Goal: Task Accomplishment & Management: Manage account settings

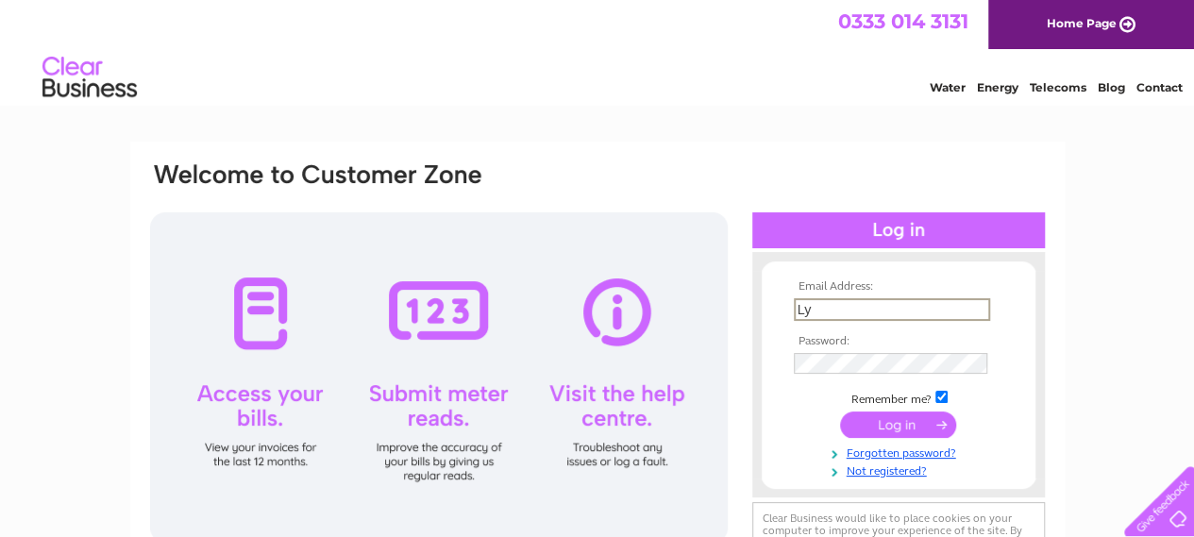
type input "L"
type input "accounts@lyncactive.co.uk"
click at [912, 421] on input "submit" at bounding box center [898, 426] width 116 height 26
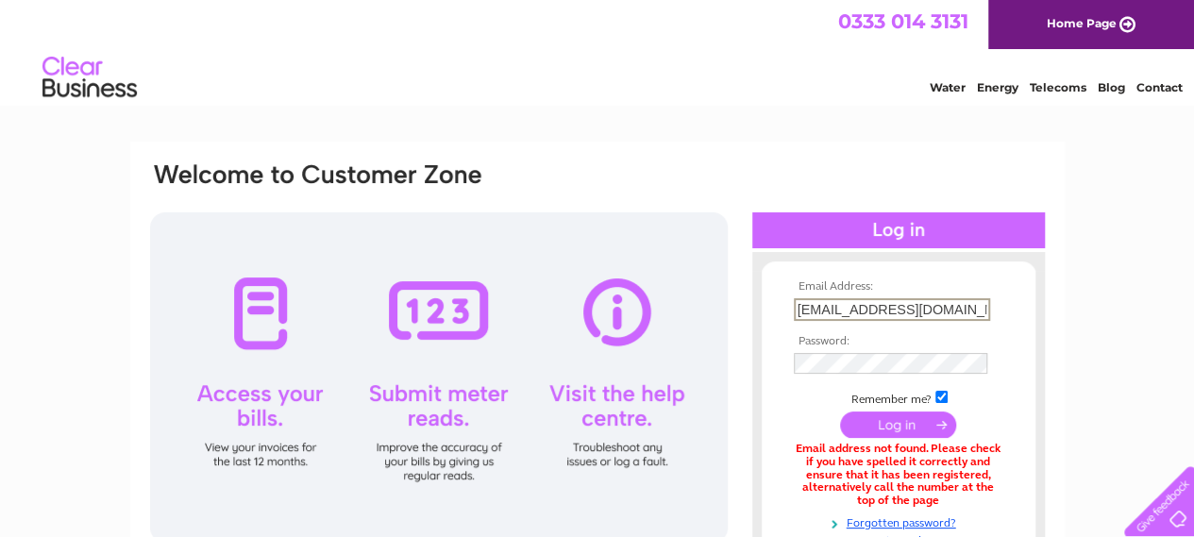
drag, startPoint x: 846, startPoint y: 309, endPoint x: 752, endPoint y: 311, distance: 94.4
click at [753, 311] on div "Email Address: [EMAIL_ADDRESS][DOMAIN_NAME] Password:" at bounding box center [899, 410] width 293 height 278
type input "[PERSON_NAME][EMAIL_ADDRESS][PERSON_NAME][DOMAIN_NAME]"
click at [906, 421] on input "submit" at bounding box center [898, 423] width 116 height 26
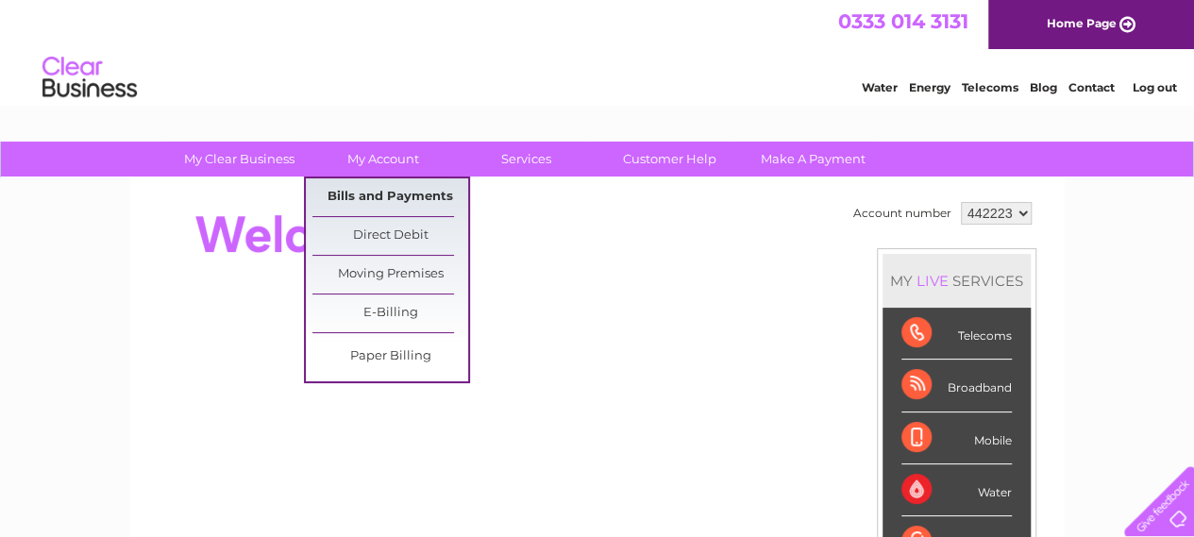
click at [415, 206] on link "Bills and Payments" at bounding box center [391, 197] width 156 height 38
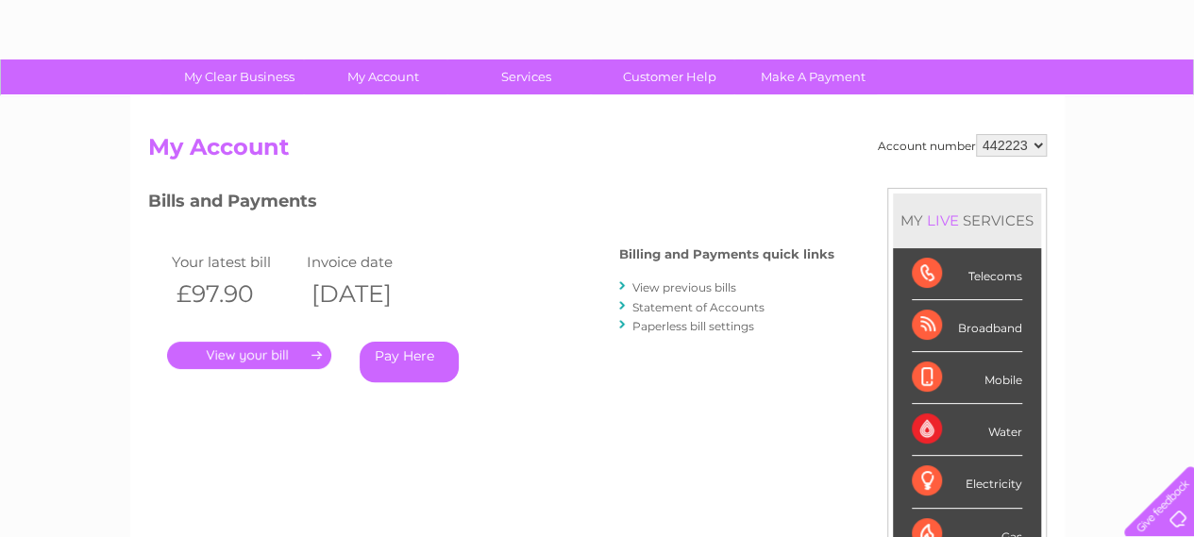
scroll to position [189, 0]
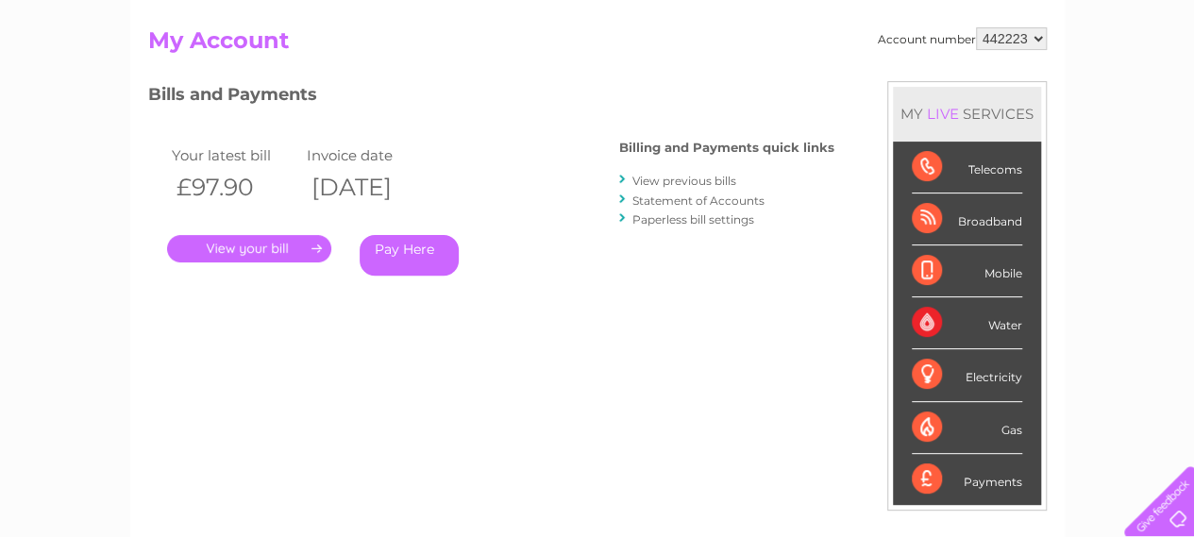
click at [255, 254] on link "." at bounding box center [249, 248] width 164 height 27
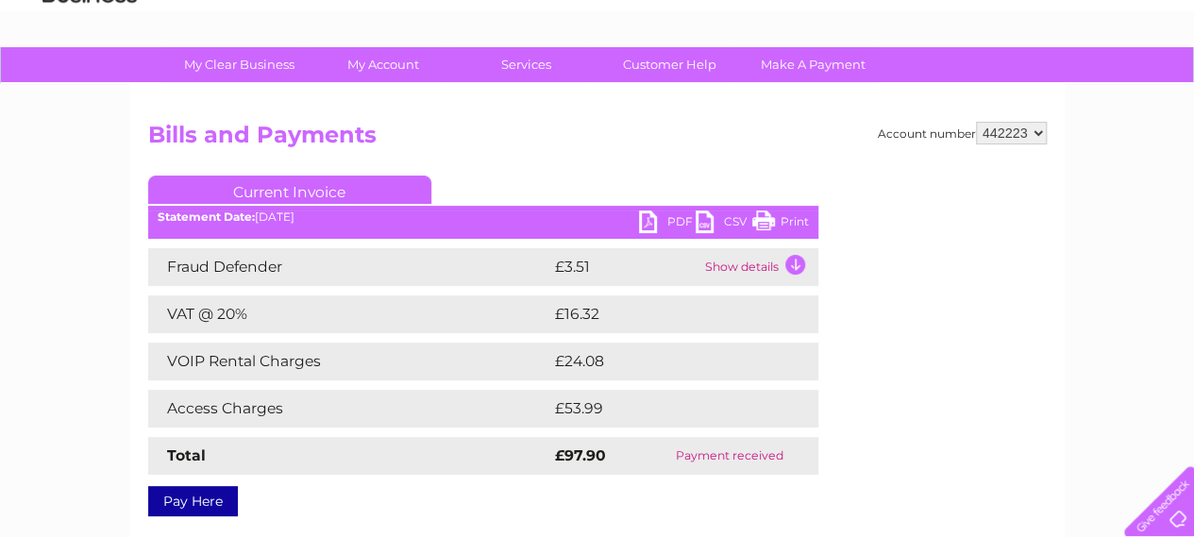
click at [679, 220] on link "PDF" at bounding box center [667, 224] width 57 height 27
